Goal: Task Accomplishment & Management: Manage account settings

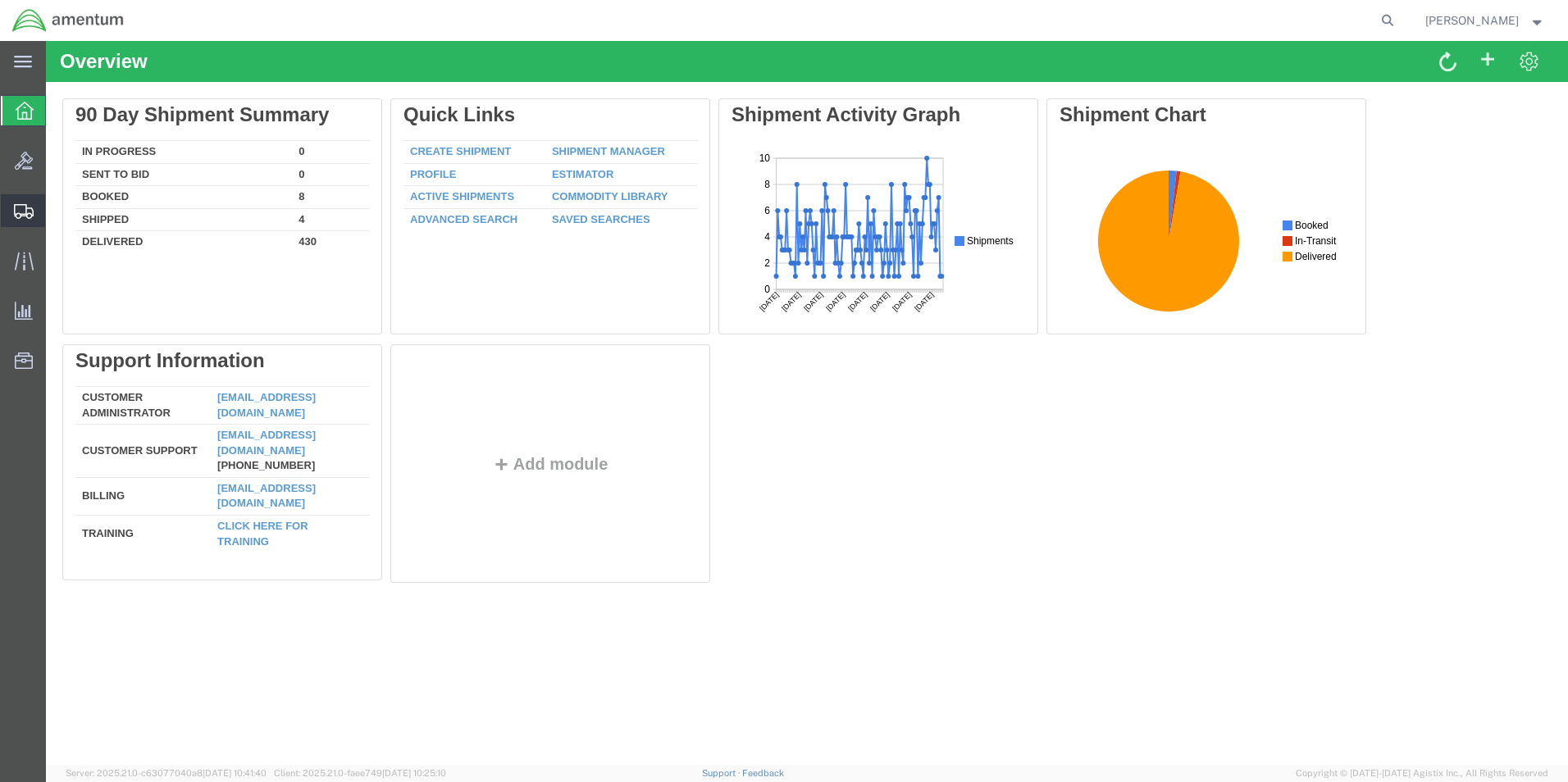
click at [0, 0] on span "Shipment Manager" at bounding box center [0, 0] width 0 height 0
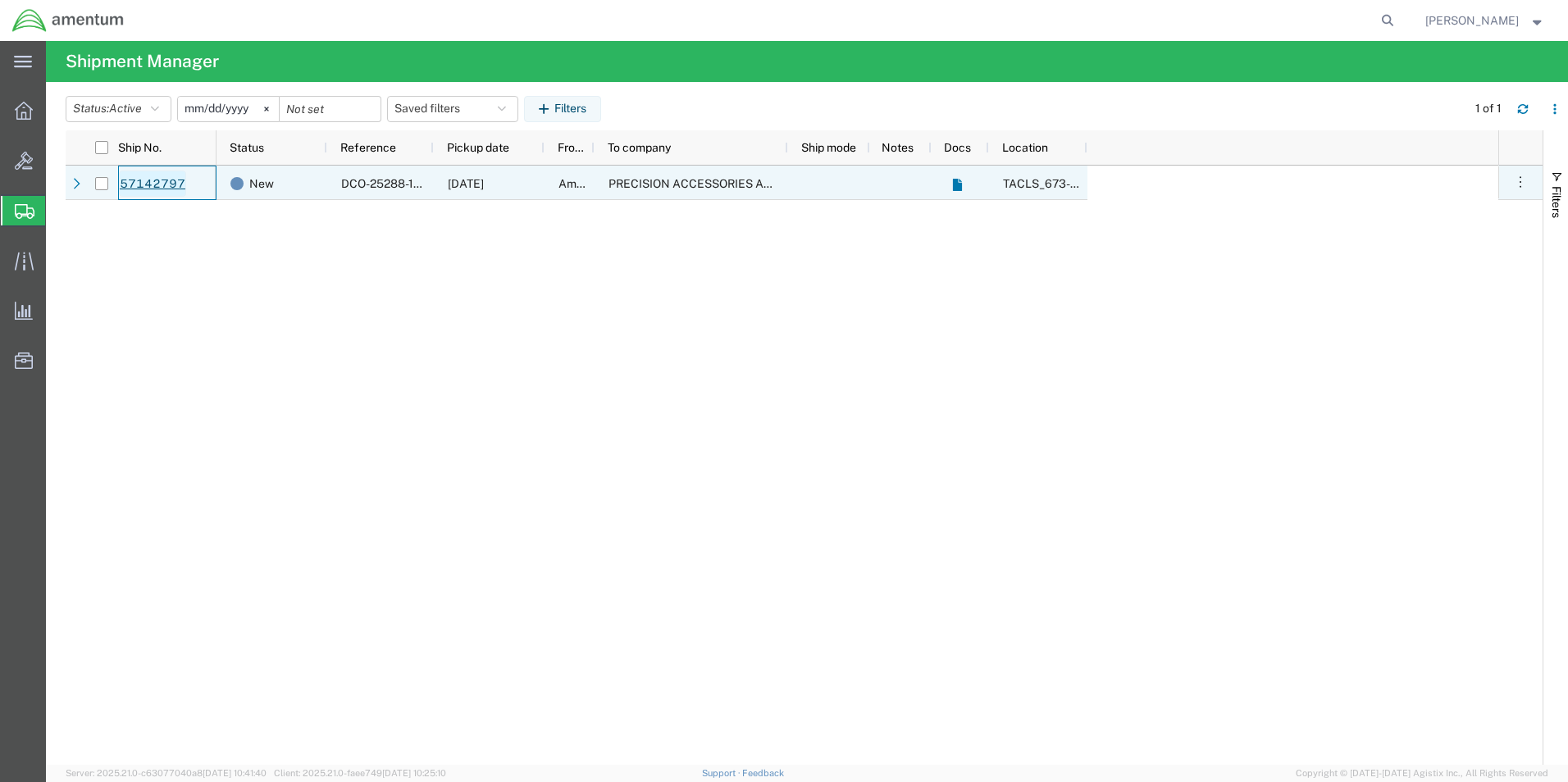
click at [171, 182] on link "57142797" at bounding box center [152, 183] width 68 height 26
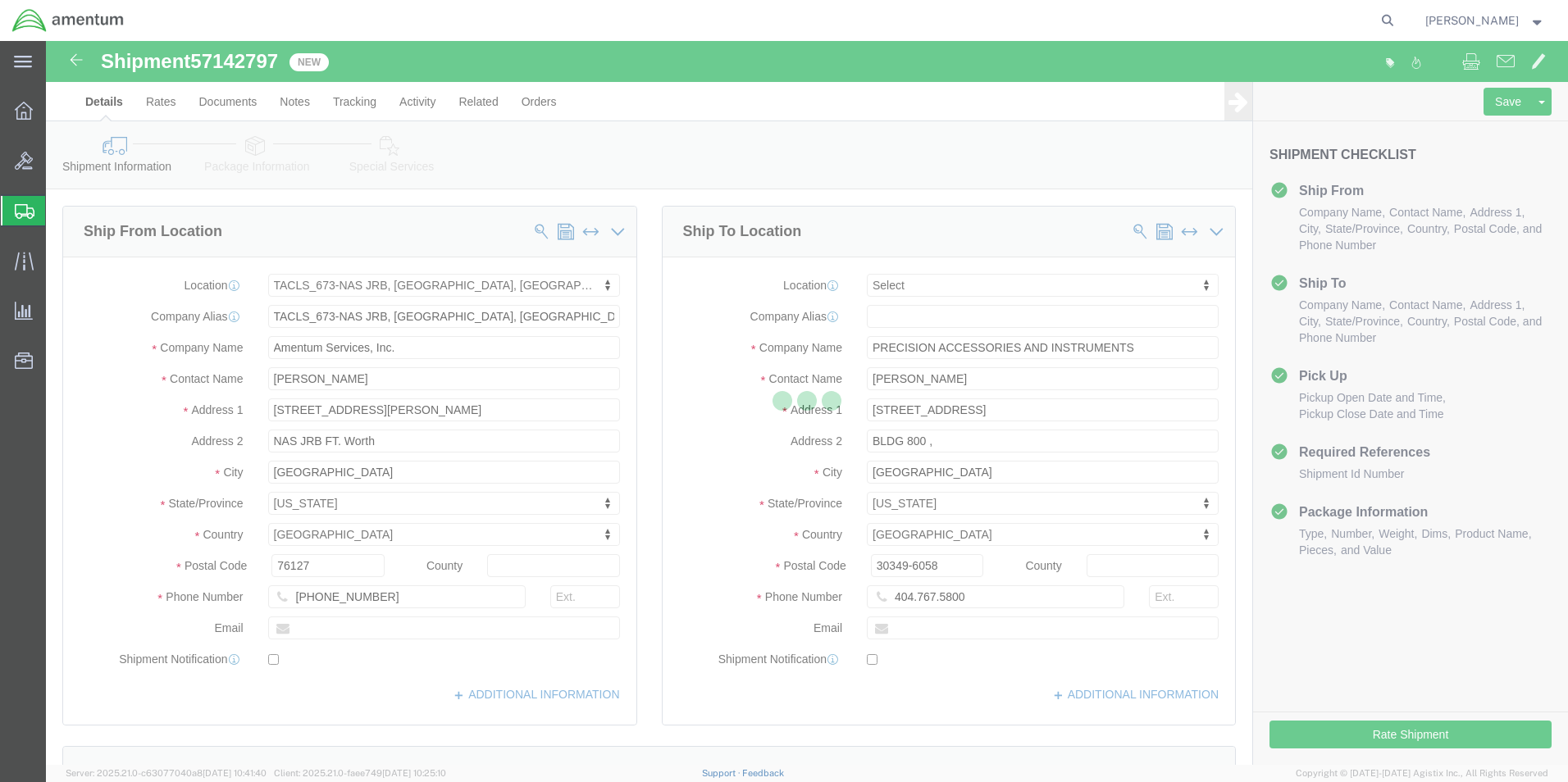
select select "42735"
select select
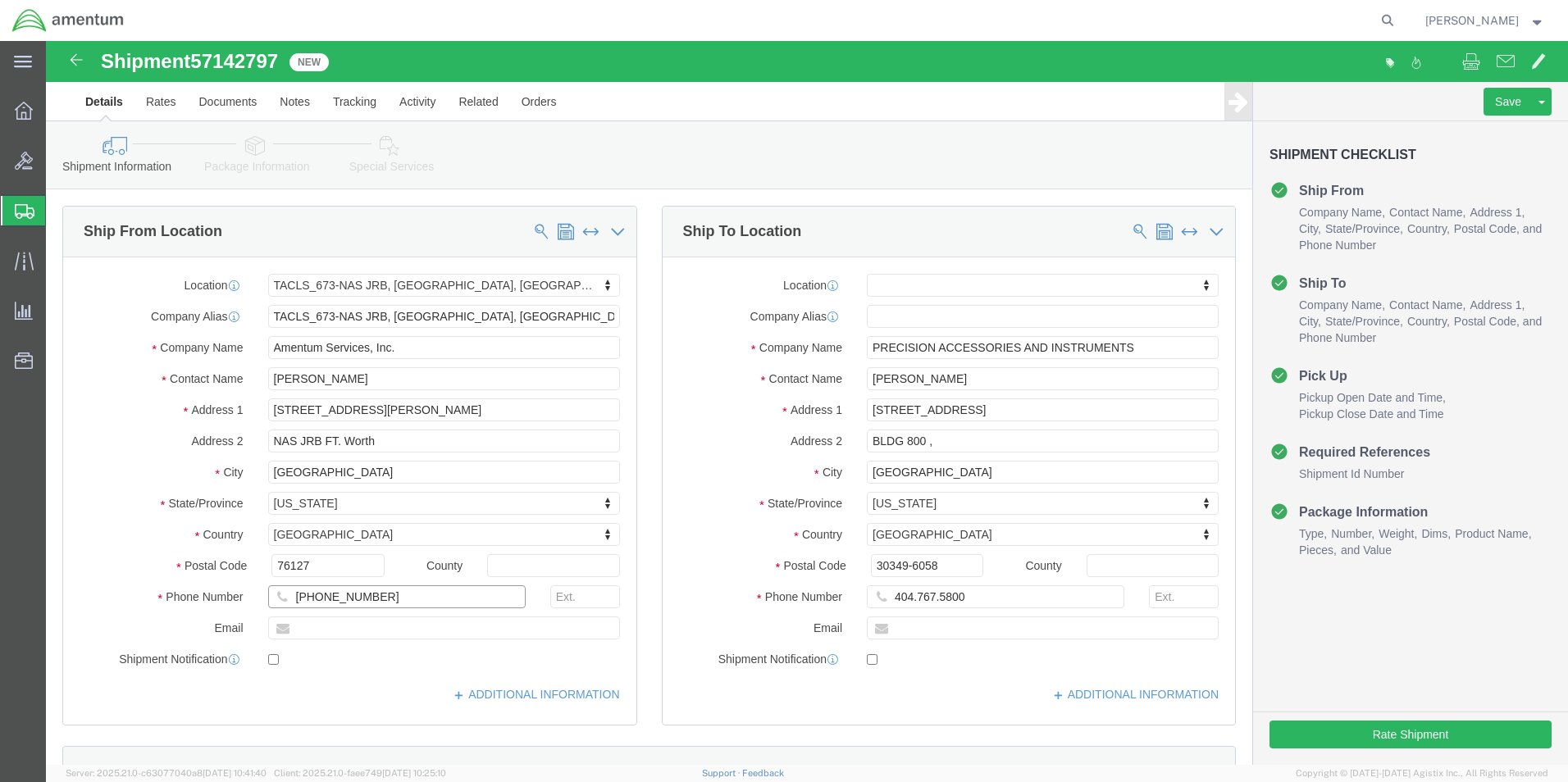
click input "[PHONE_NUMBER]"
type input "[PHONE_NUMBER]"
click div "Location My Profile Location [PHONE_NUMBER] [PHONE_NUMBER] [PHONE_NUMBER] [PHON…"
click input "BLDG 800 ,"
type input "BLDG 800"
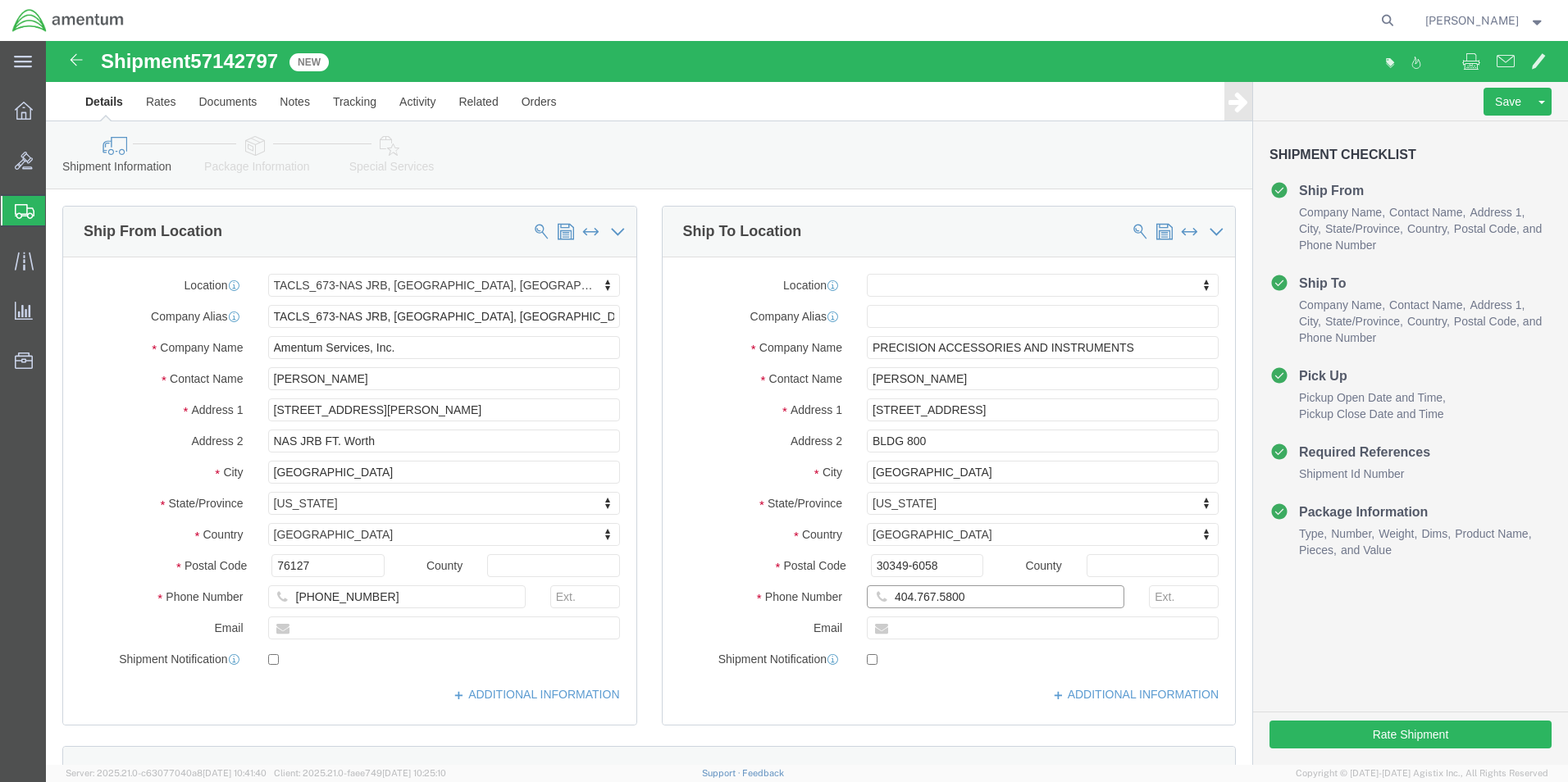
click input "404.767.5800"
click input "404.767-5800"
type input "[PHONE_NUMBER]"
click div "Location My Profile Location [PHONE_NUMBER] [PHONE_NUMBER] [PHONE_NUMBER] [PHON…"
click button "Rate Shipment"
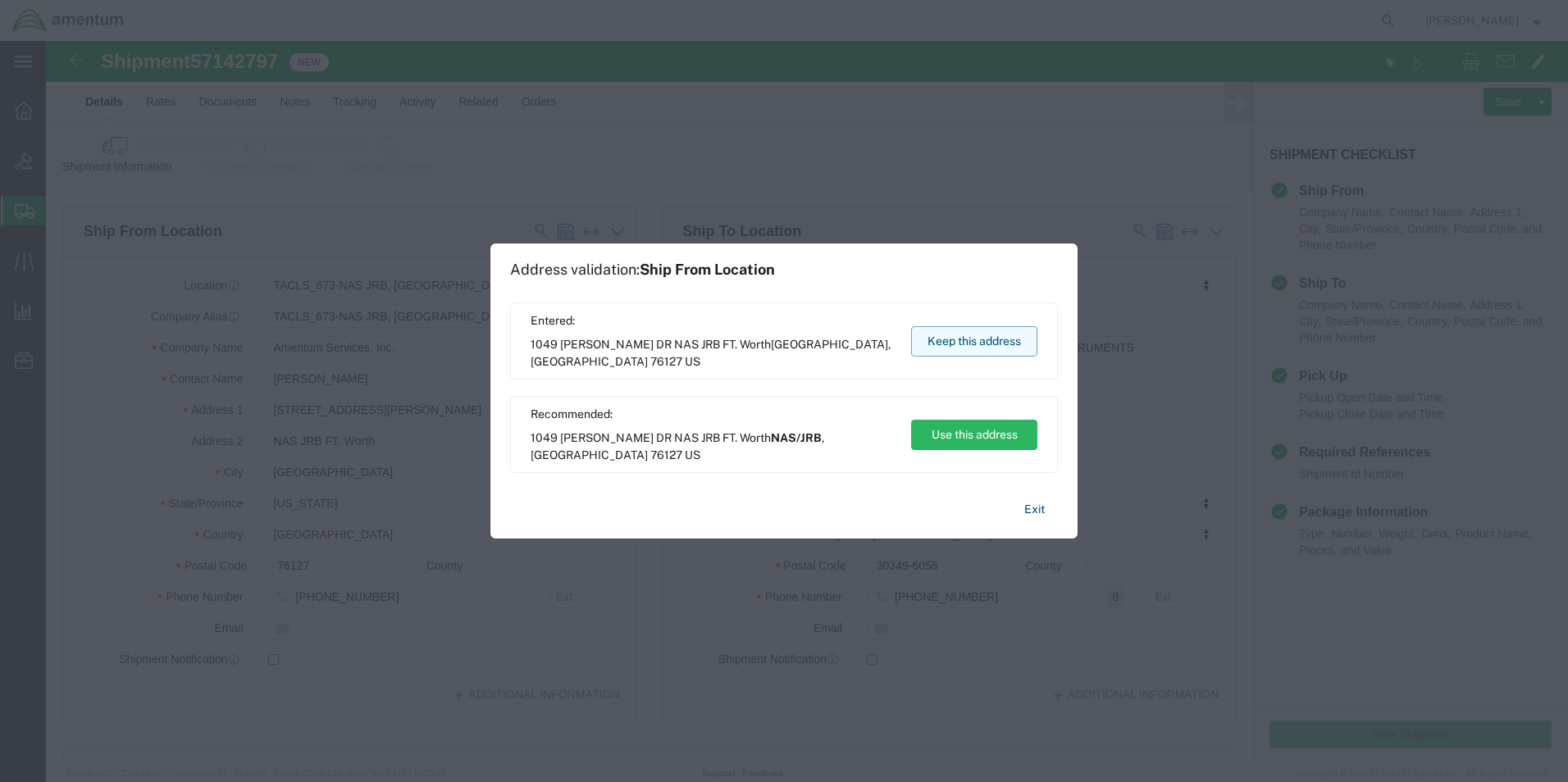
click at [994, 342] on button "Keep this address" at bounding box center [974, 341] width 126 height 30
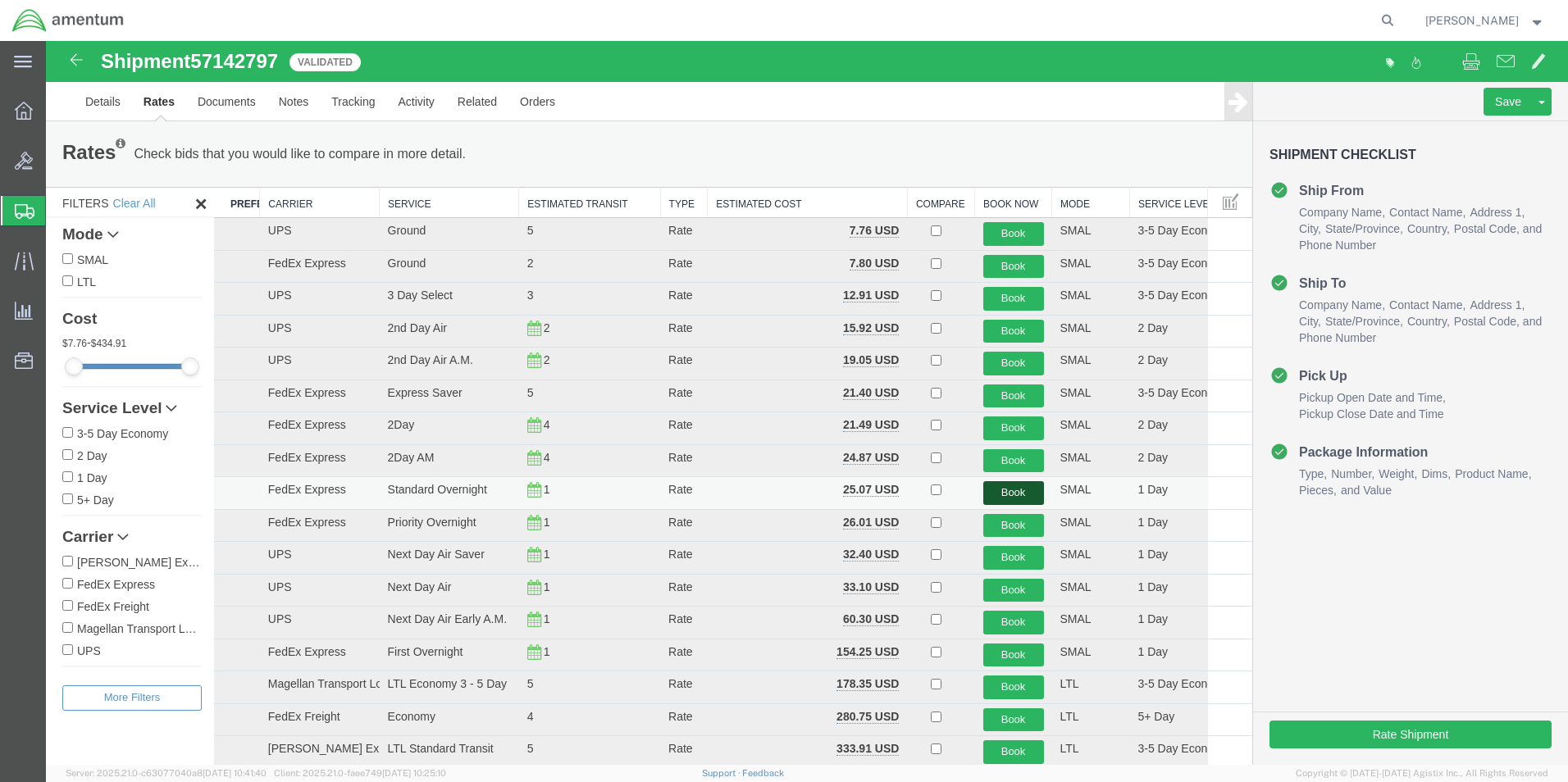
click at [1002, 488] on button "Book" at bounding box center [1013, 493] width 61 height 24
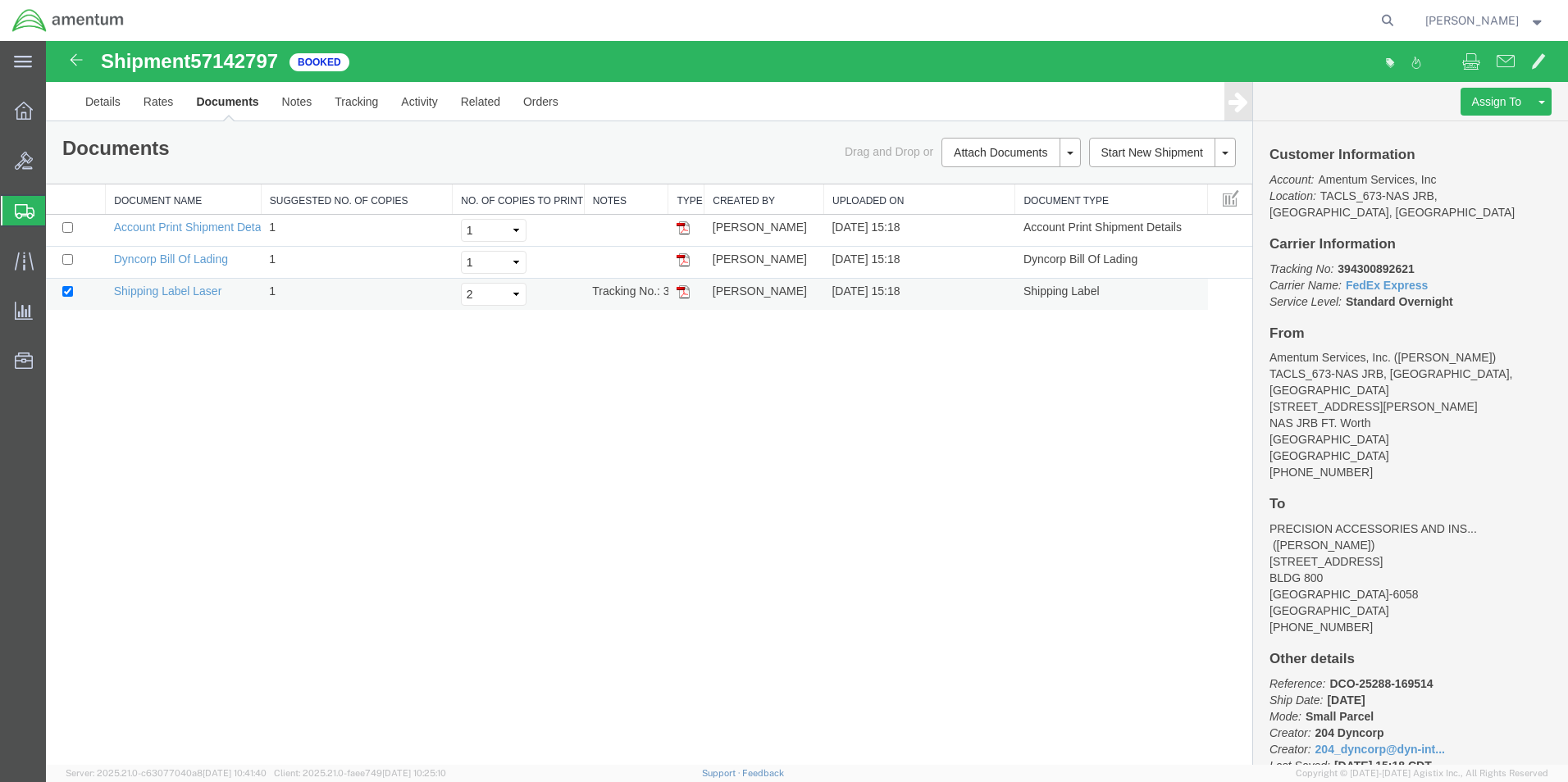
click at [681, 293] on img at bounding box center [682, 291] width 13 height 13
click at [21, 108] on icon at bounding box center [24, 111] width 18 height 18
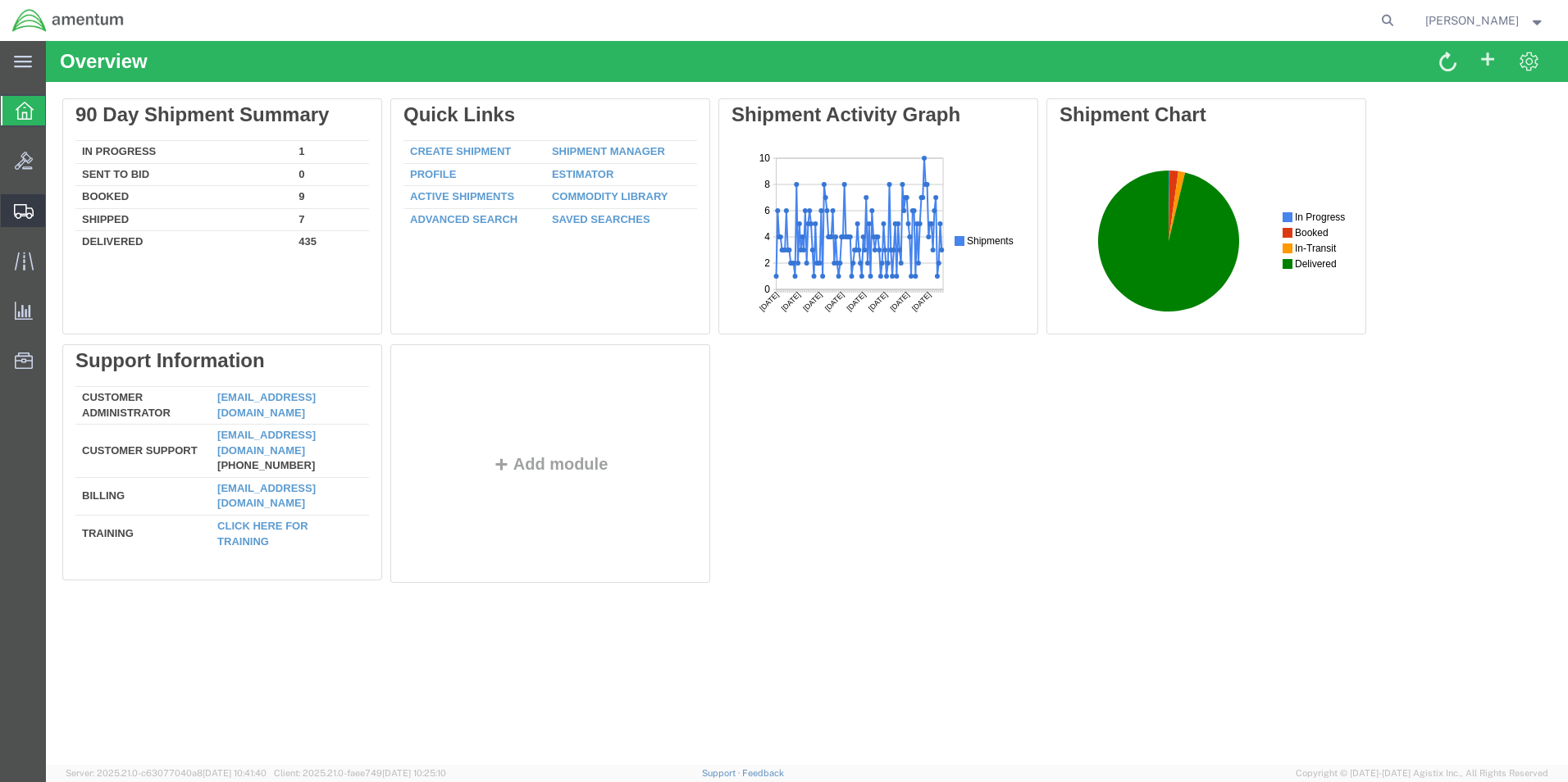
click at [0, 0] on span "Shipment Manager" at bounding box center [0, 0] width 0 height 0
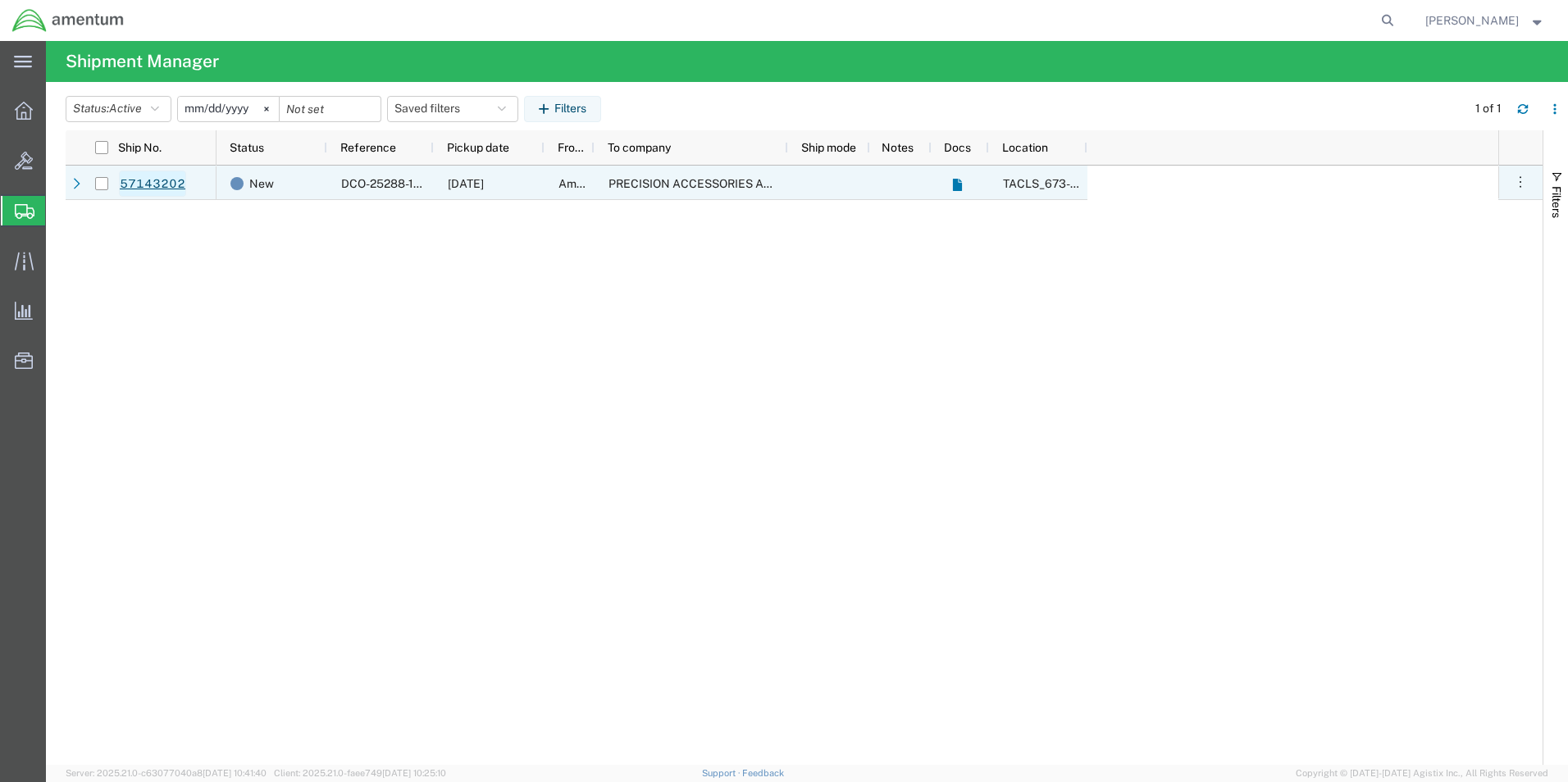
click at [174, 175] on link "57143202" at bounding box center [152, 183] width 68 height 26
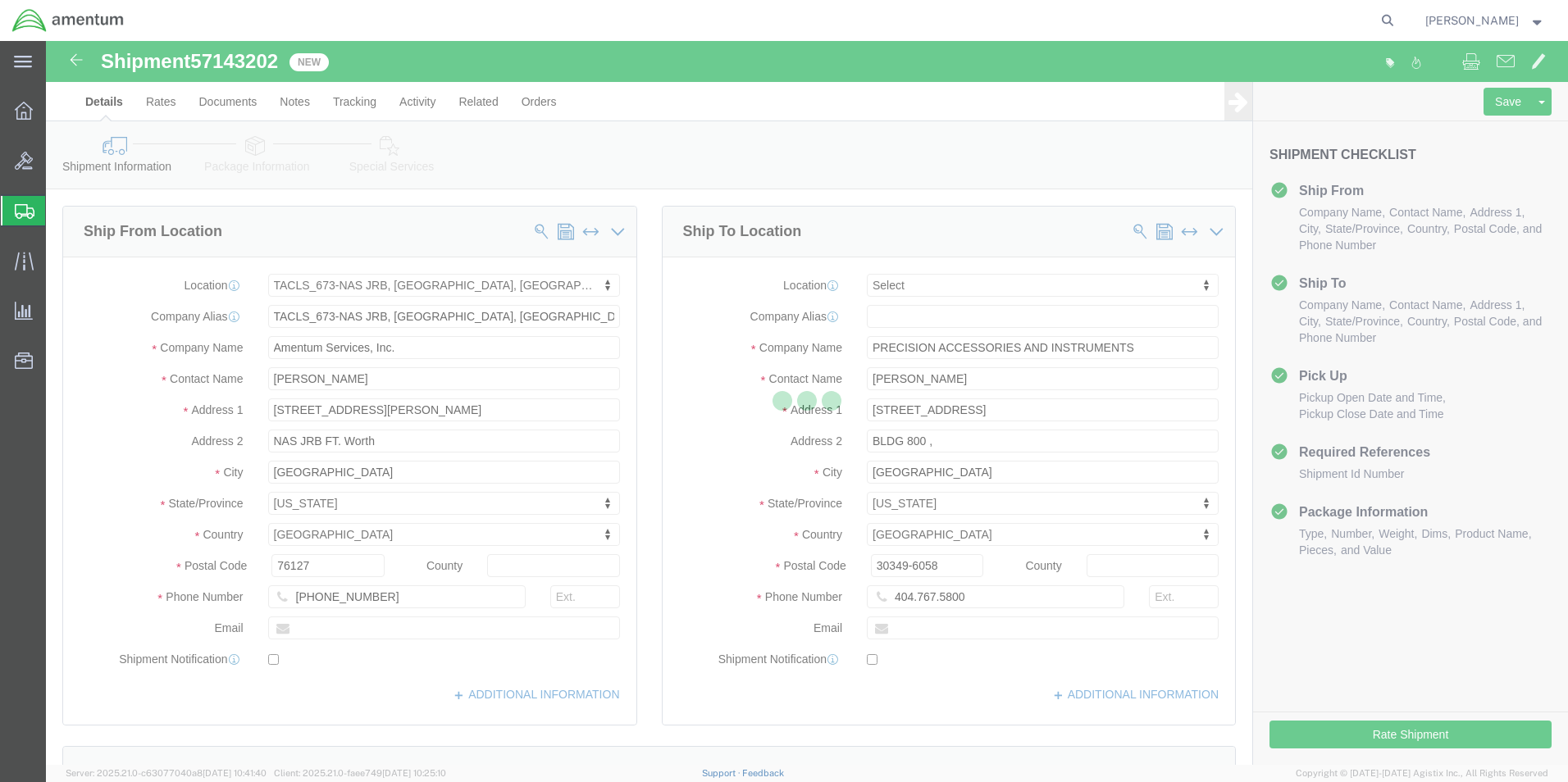
select select "42735"
select select
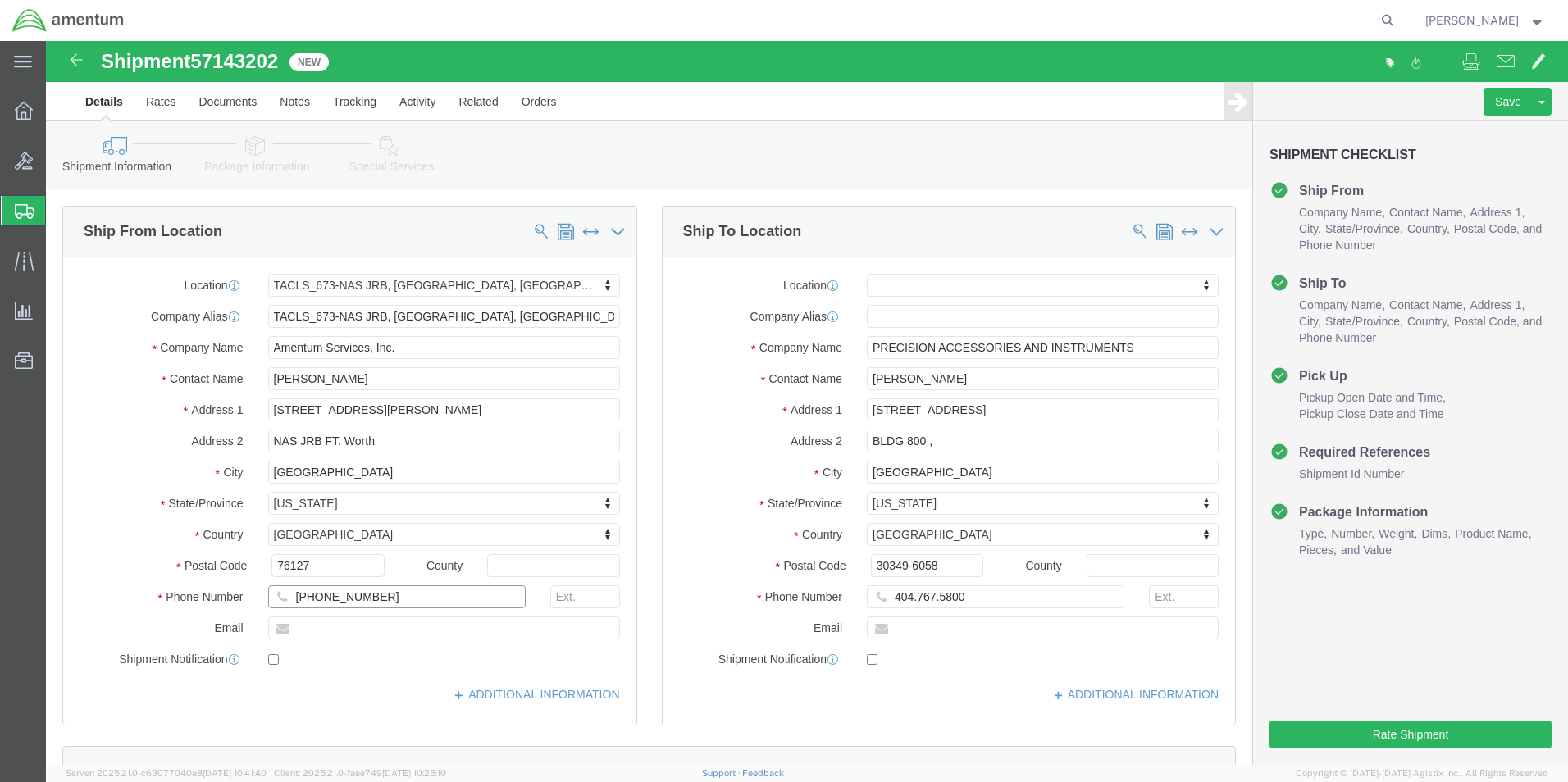
click input "[PHONE_NUMBER]"
type input "[PHONE_NUMBER]"
click label
click input "checkbox"
checkbox input "true"
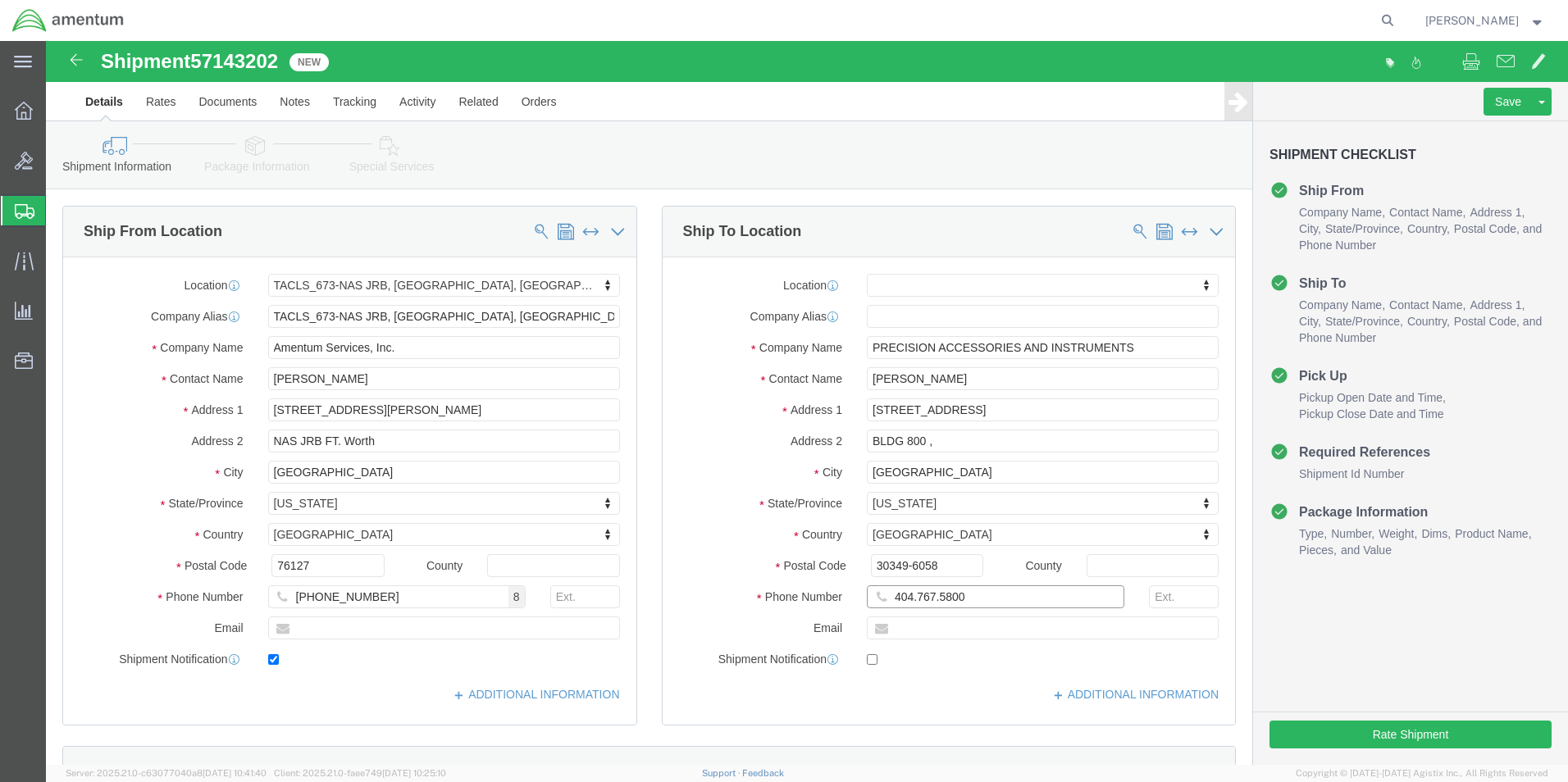
click input "404.767.5800"
click input "404.767-5800"
type input "[PHONE_NUMBER]"
click label "City"
click div "Location My Profile Location [PHONE_NUMBER] [PHONE_NUMBER] [PHONE_NUMBER] [PHON…"
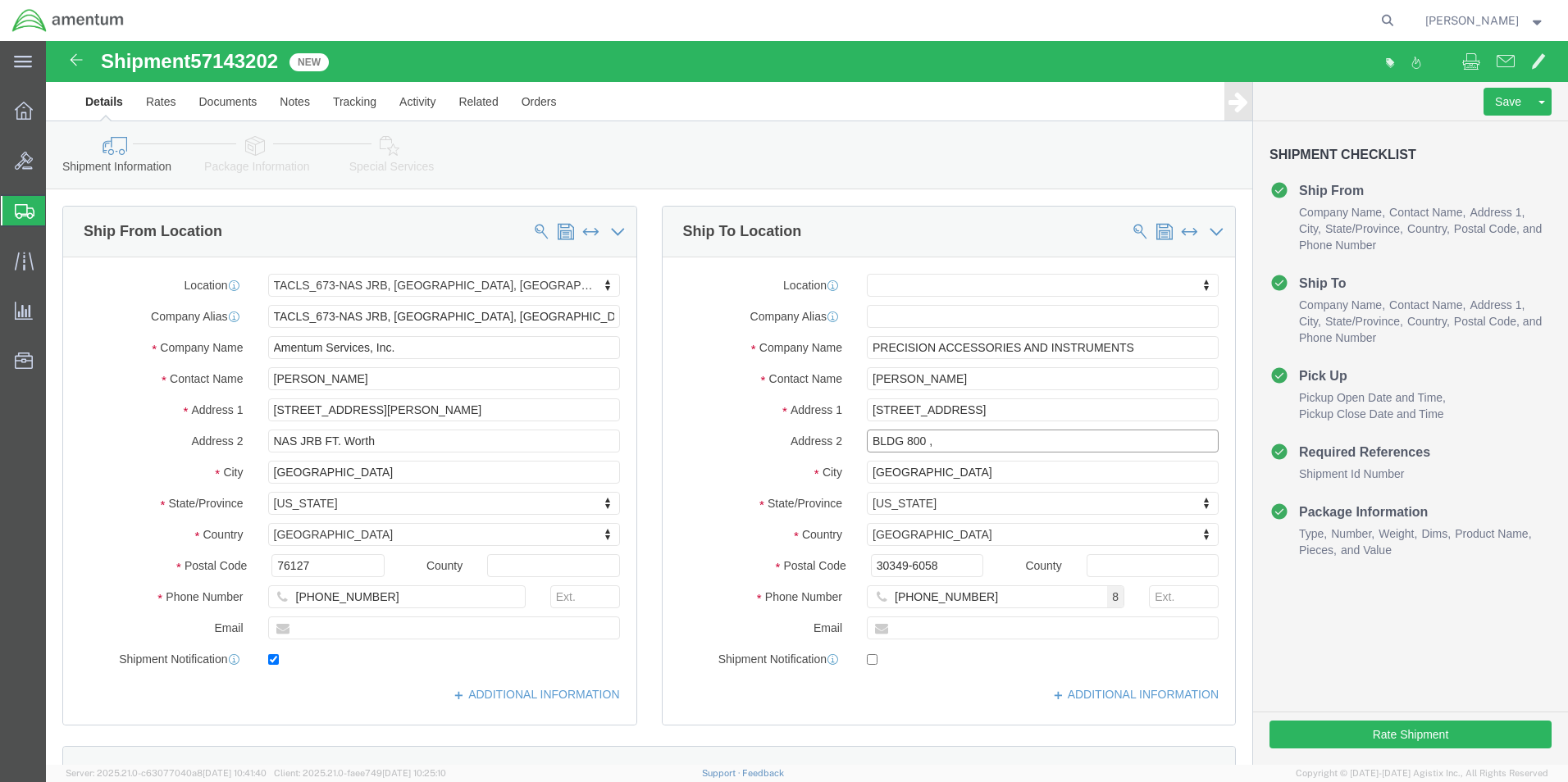
click input "BLDG 800 ,"
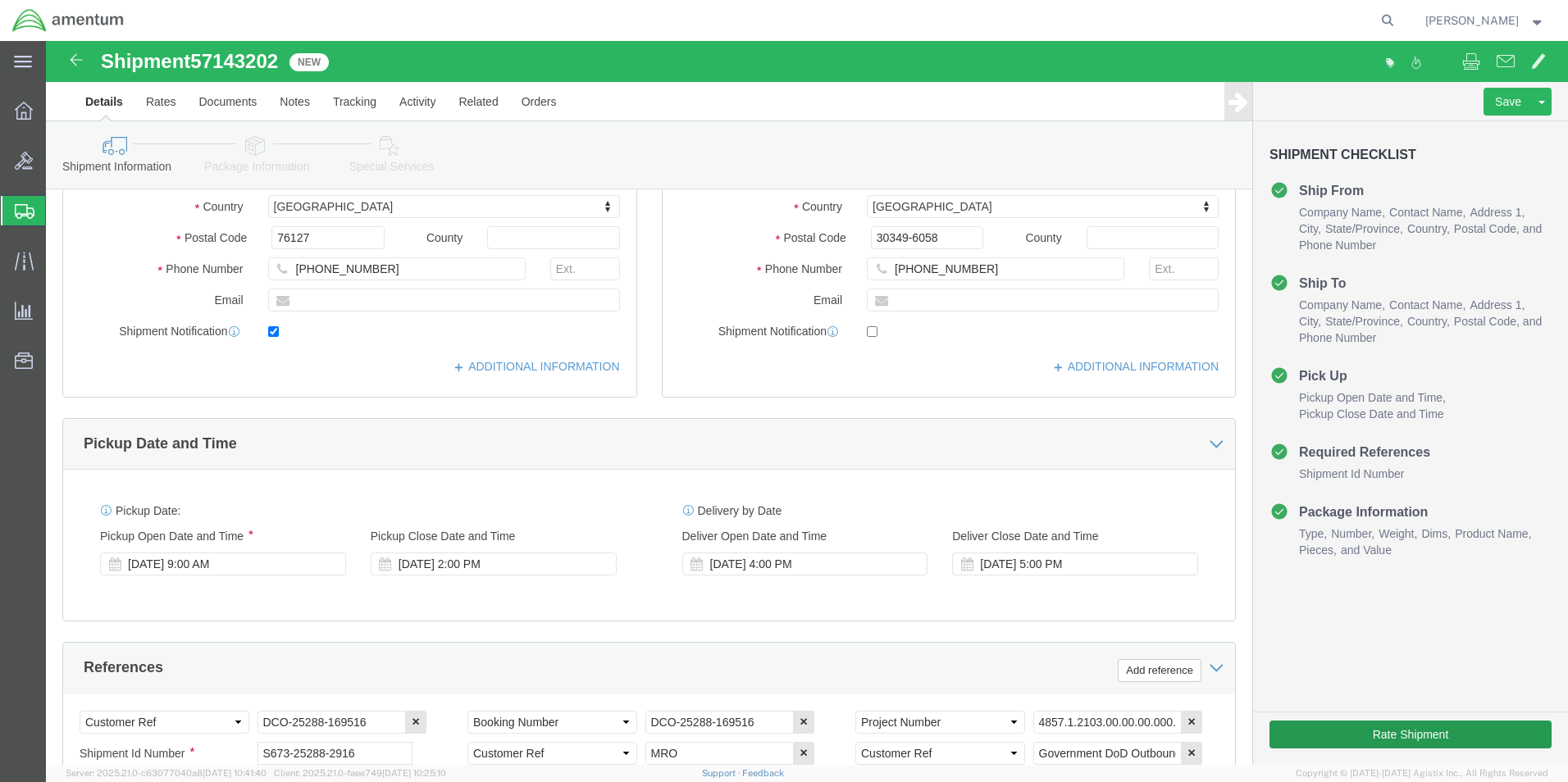
type input "BLDG 800"
click button "Rate Shipment"
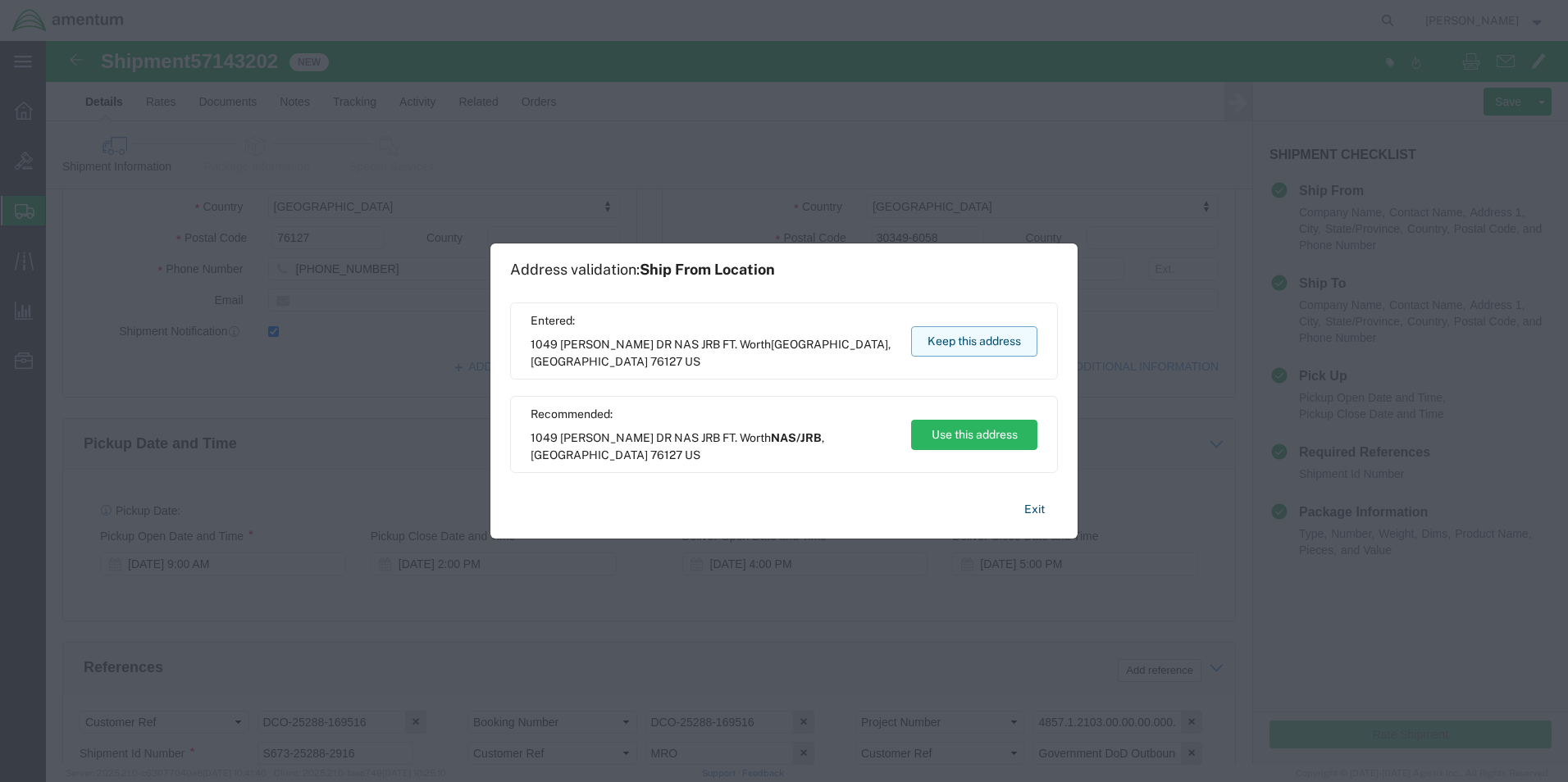
click at [997, 342] on button "Keep this address" at bounding box center [974, 341] width 126 height 30
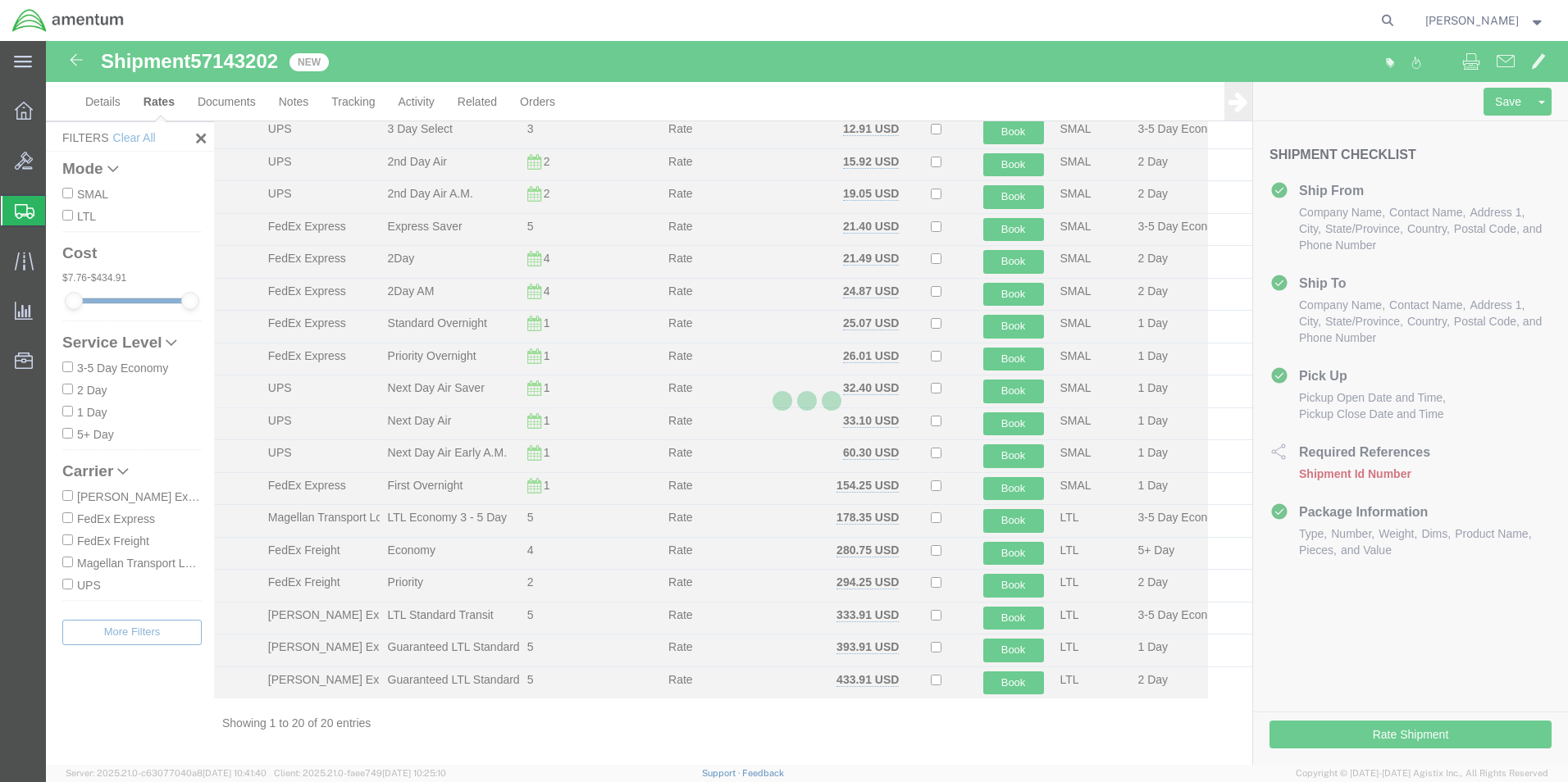
scroll to position [133, 0]
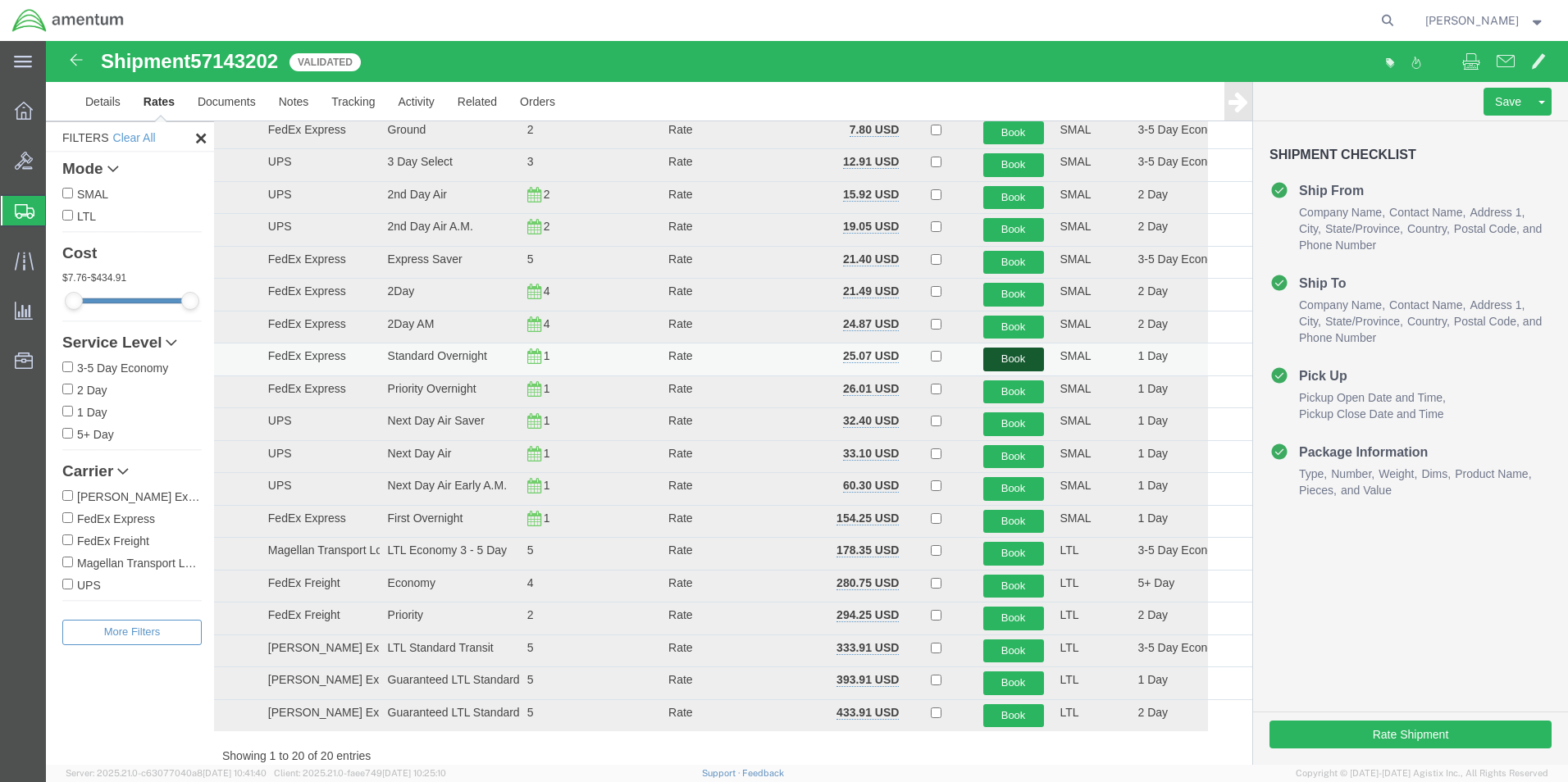
click at [992, 357] on button "Book" at bounding box center [1013, 360] width 61 height 24
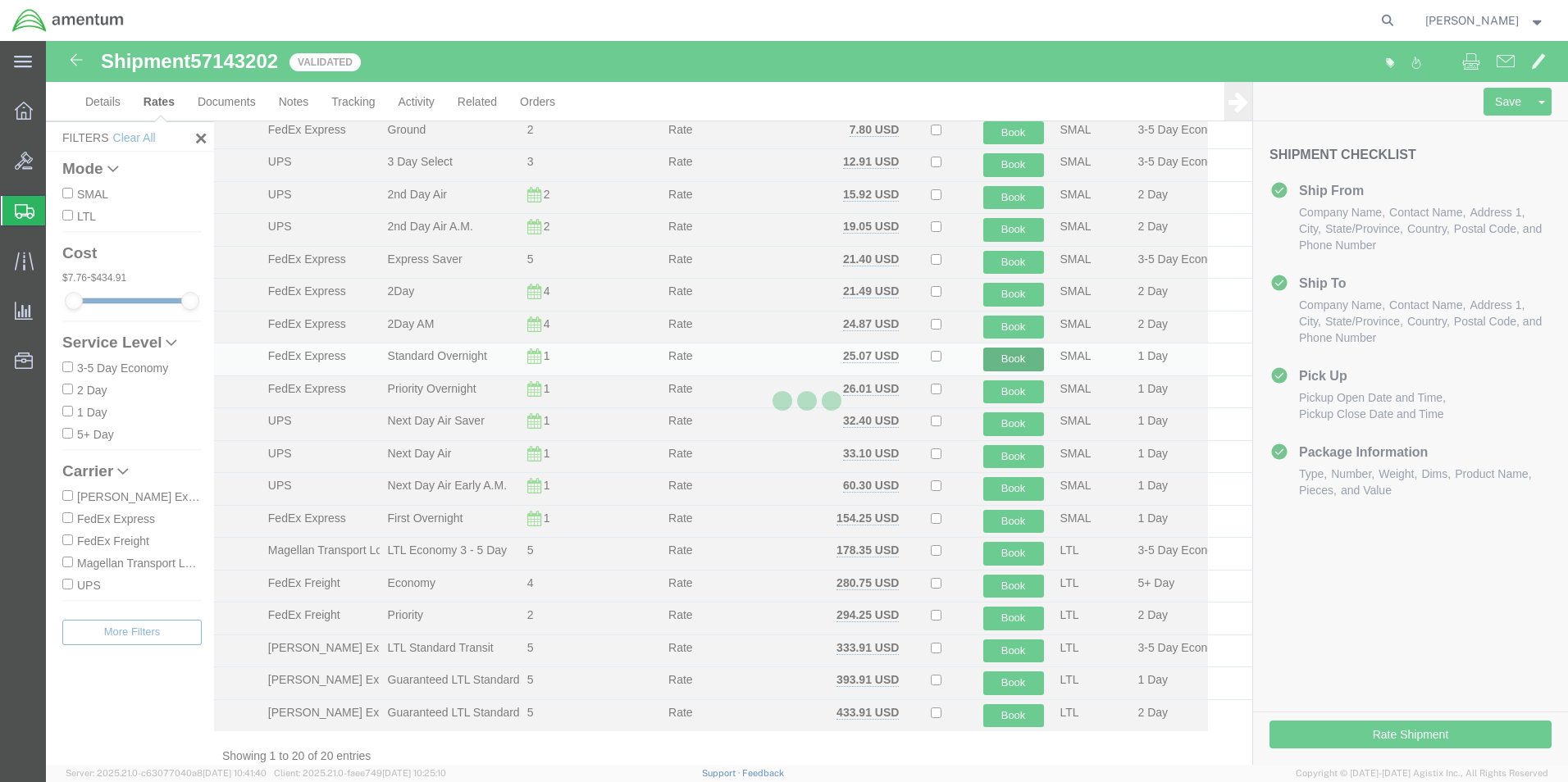
scroll to position [0, 0]
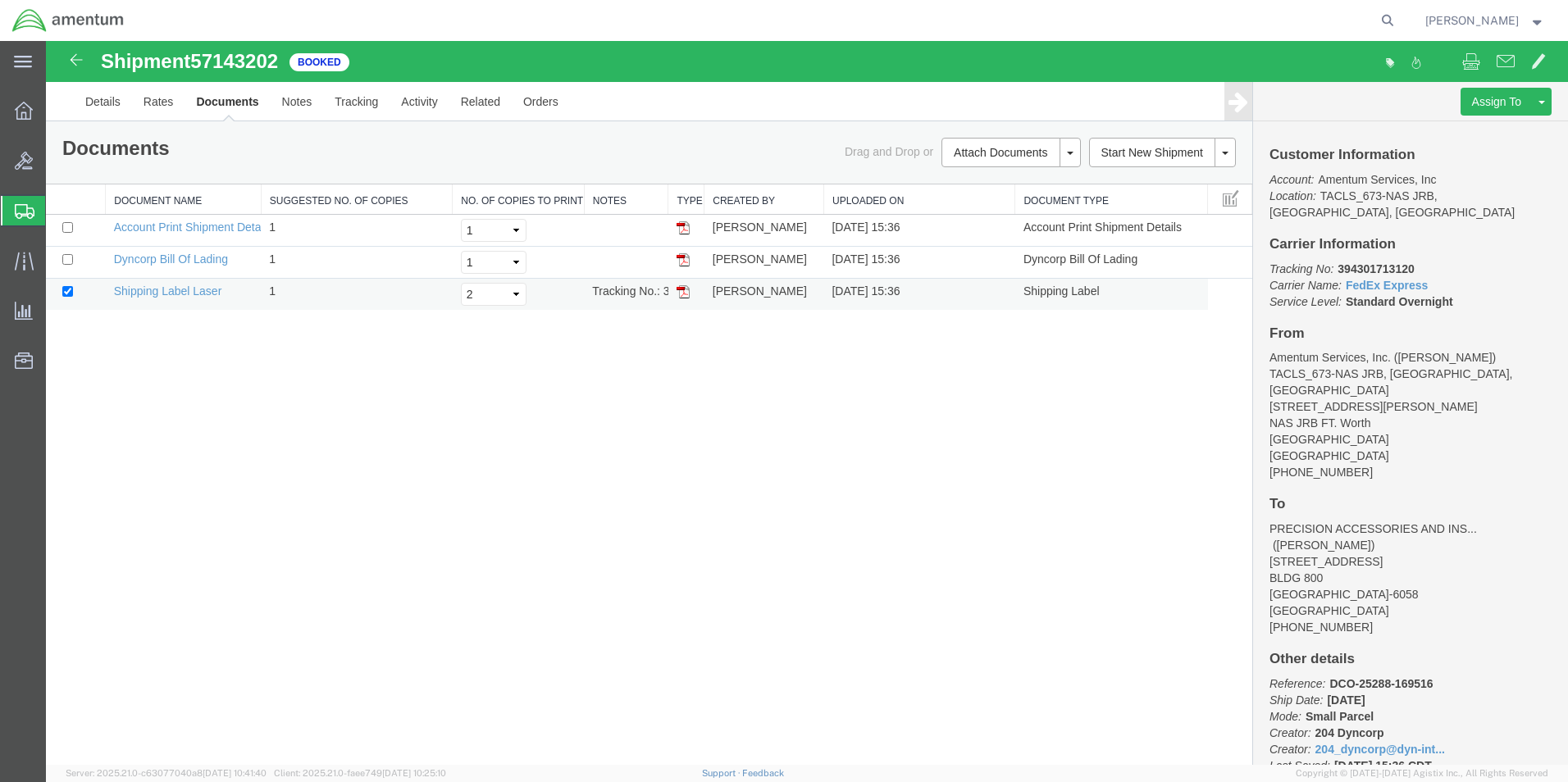
click at [683, 287] on img at bounding box center [682, 291] width 13 height 13
click at [93, 99] on link "Details" at bounding box center [102, 102] width 58 height 39
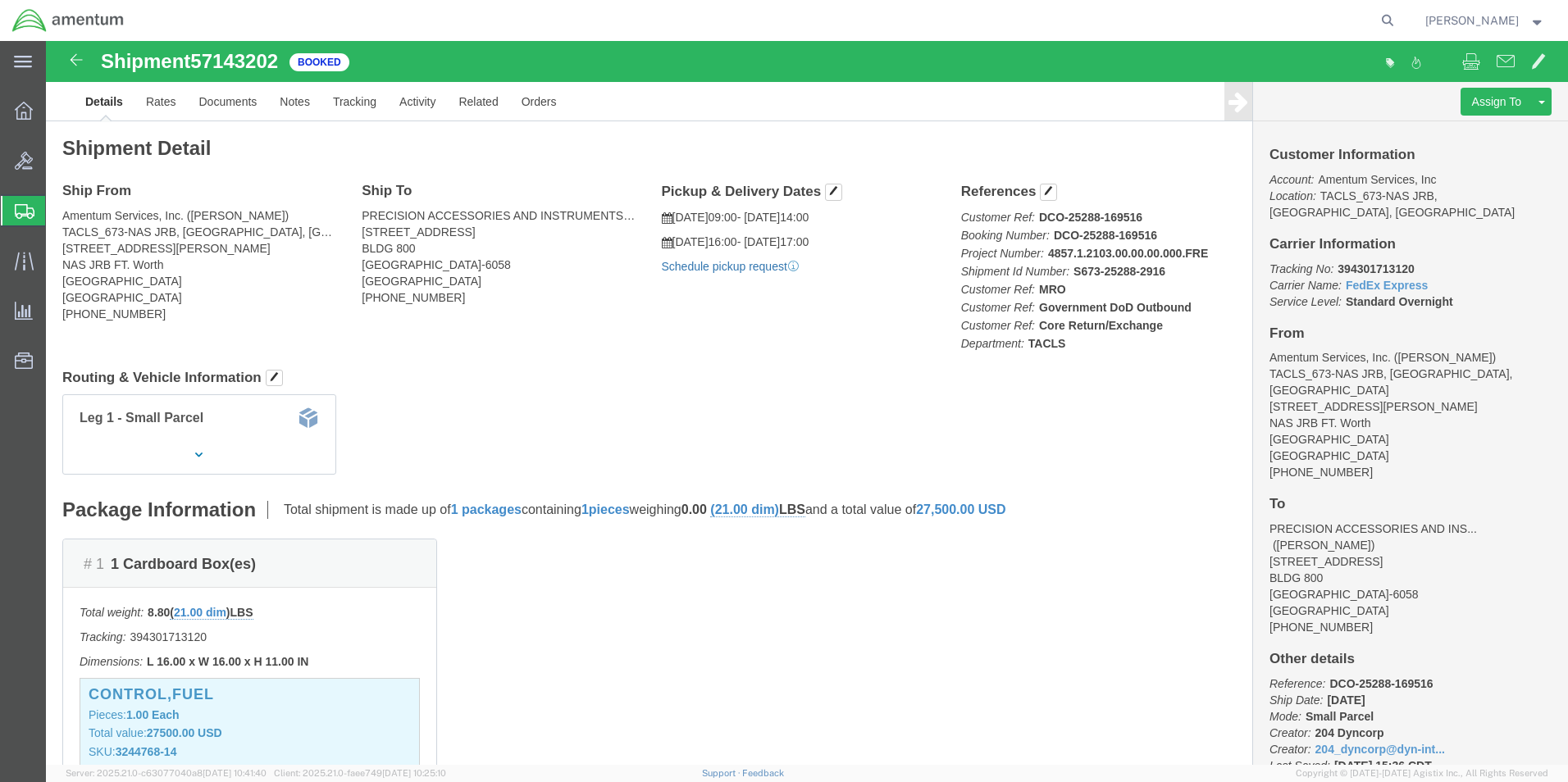
click link "Schedule pickup request"
click at [1540, 18] on strong "button" at bounding box center [1537, 21] width 15 height 6
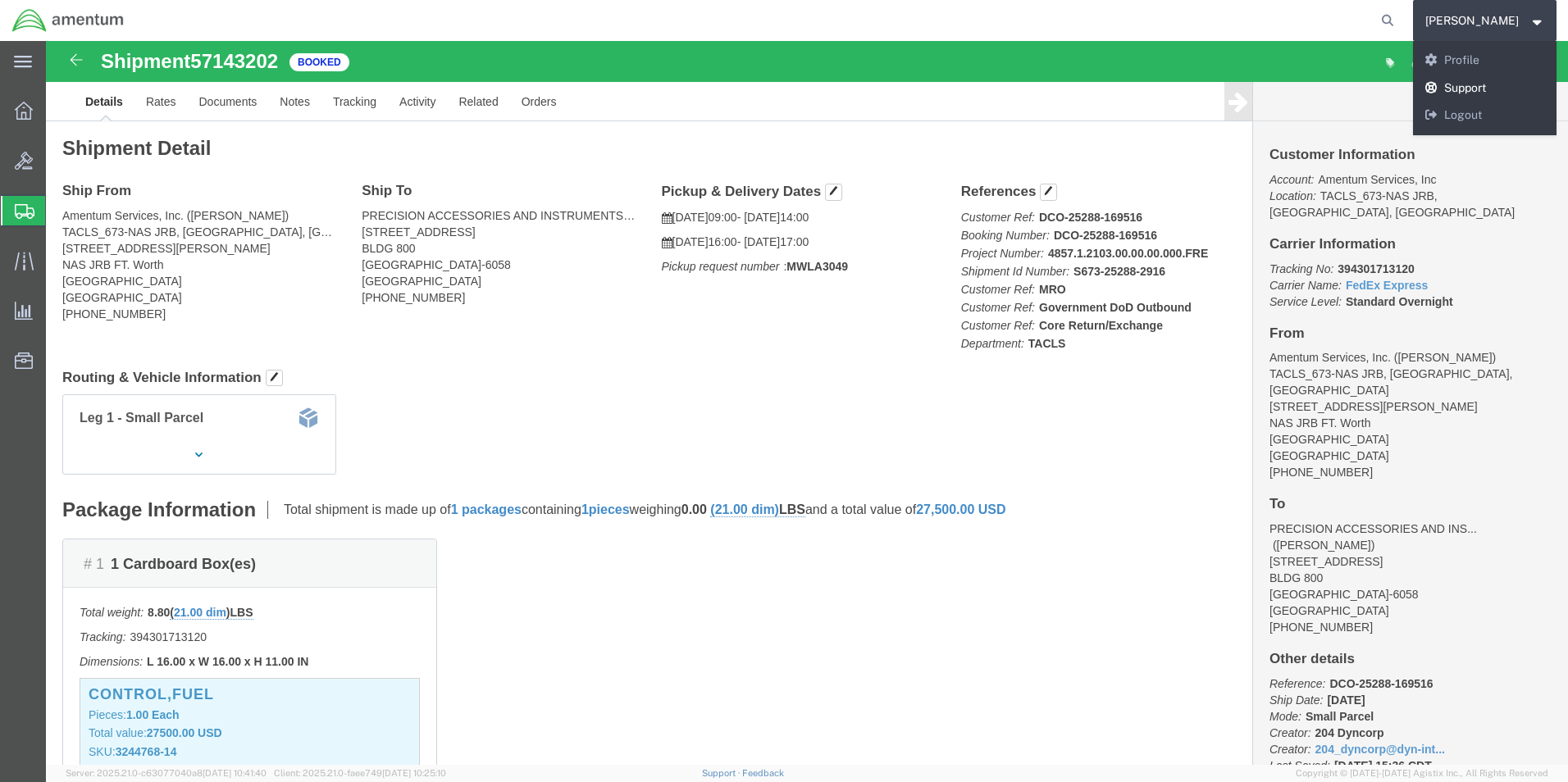
click at [1517, 100] on link "Support" at bounding box center [1485, 88] width 144 height 27
